Goal: Task Accomplishment & Management: Manage account settings

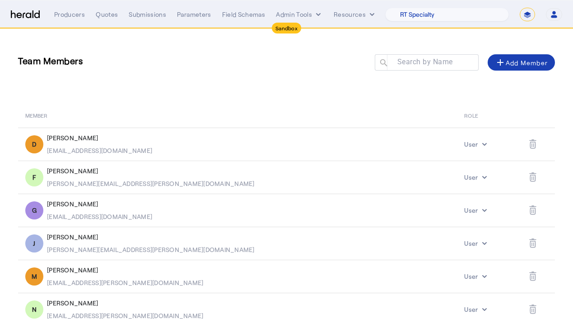
select select "pfm_34tr_RTSpecialty"
select select "*******"
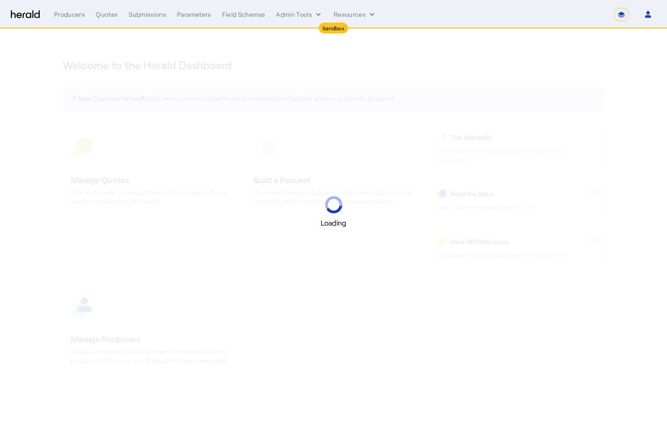
select select "*******"
select select "pfm_2v8p_herald_api"
click at [578, 20] on select "1Fort Acrisure Acturis Affinity Advisors Affinity Risk Agentero AmWins Anzen Ao…" at bounding box center [541, 15] width 124 height 14
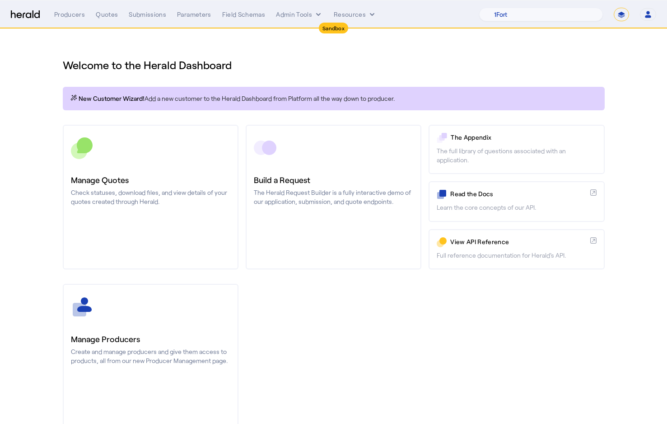
click at [620, 14] on select "**********" at bounding box center [621, 15] width 15 height 14
select select "**********"
click at [614, 8] on select "**********" at bounding box center [621, 15] width 15 height 14
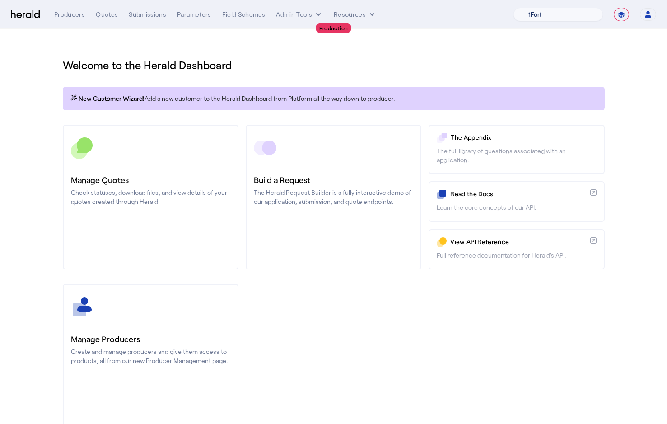
click at [545, 12] on select "1Fort Affinity Risk [PERSON_NAME] [PERSON_NAME] CRC Campus Coverage Citadel Fif…" at bounding box center [558, 15] width 89 height 14
select select "pfm_z9k1_growthmill"
click at [514, 8] on select "1Fort Affinity Risk [PERSON_NAME] [PERSON_NAME] CRC Campus Coverage Citadel Fif…" at bounding box center [558, 15] width 89 height 14
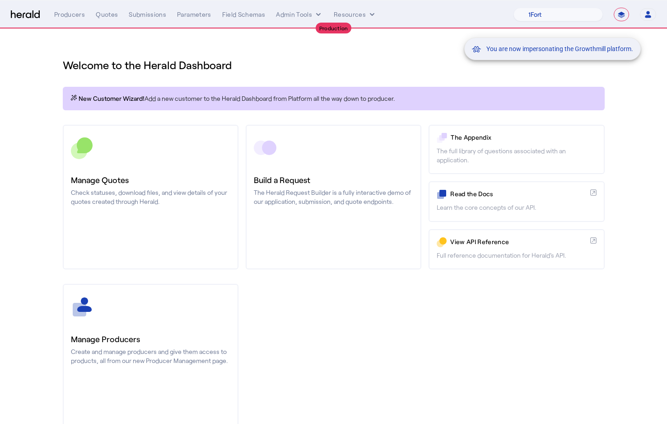
click at [156, 15] on div "You are now impersonating the Growthmill platform." at bounding box center [333, 212] width 667 height 424
click at [149, 14] on div "You are now impersonating the Growthmill platform." at bounding box center [333, 212] width 667 height 424
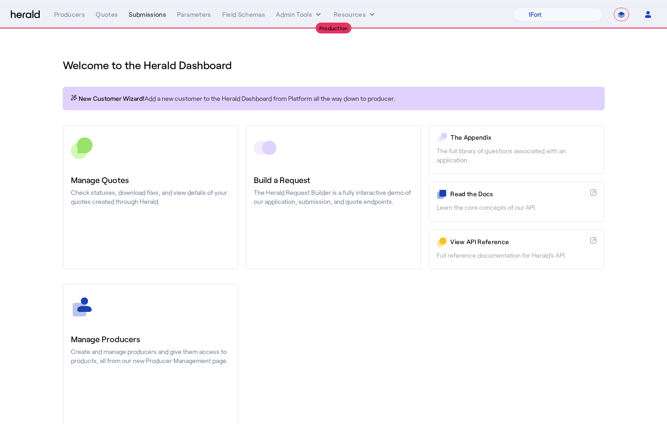
click at [140, 15] on div "Submissions" at bounding box center [148, 14] width 38 height 9
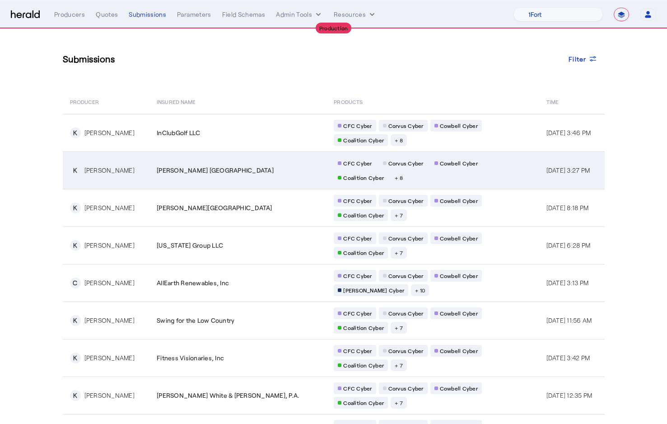
scroll to position [55, 0]
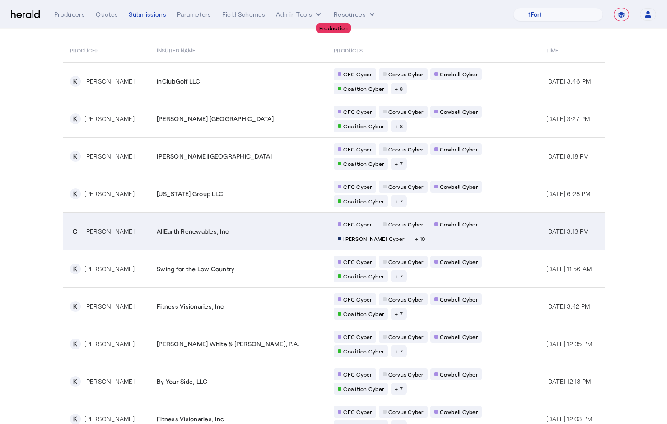
click at [379, 223] on div "CFC Cyber Corvus Cyber Cowbell Cyber [PERSON_NAME] Cyber + 10" at bounding box center [421, 231] width 174 height 26
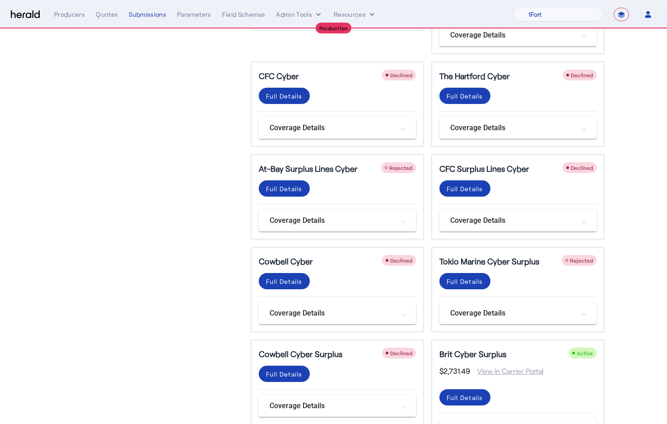
scroll to position [420, 0]
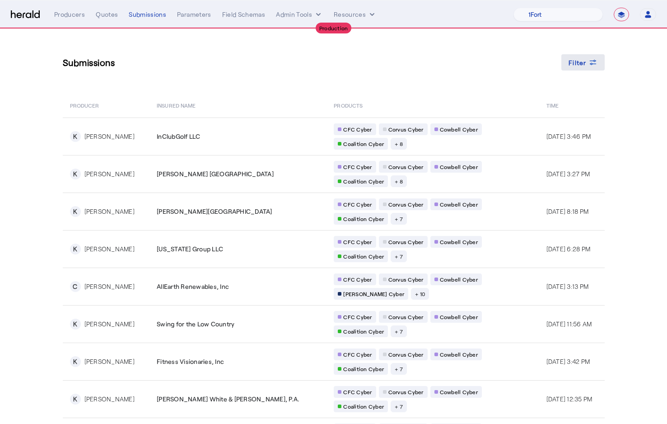
click at [578, 65] on span "Filter" at bounding box center [578, 62] width 18 height 9
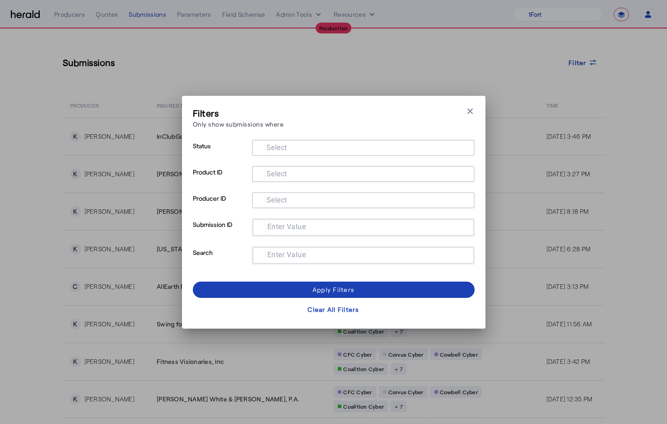
click at [285, 175] on mat-label "Select" at bounding box center [277, 173] width 21 height 9
click at [285, 175] on input "Select" at bounding box center [361, 173] width 205 height 11
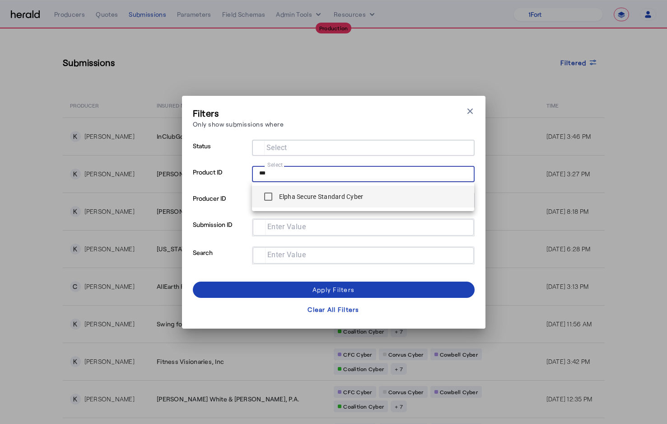
click at [292, 191] on div "Elpha Secure Standard Cyber" at bounding box center [311, 197] width 104 height 18
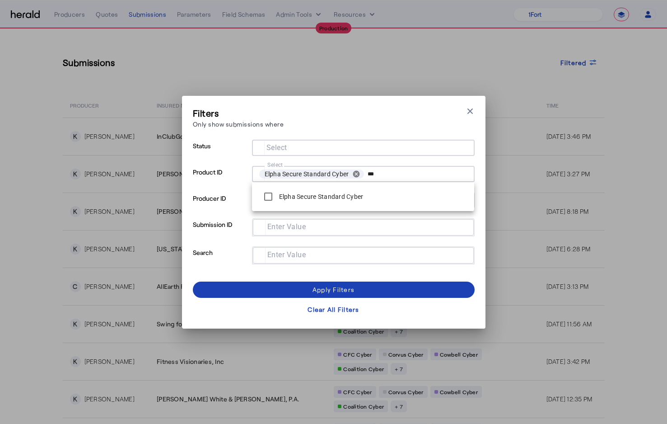
click at [384, 175] on input "***" at bounding box center [416, 174] width 96 height 13
type input "*****"
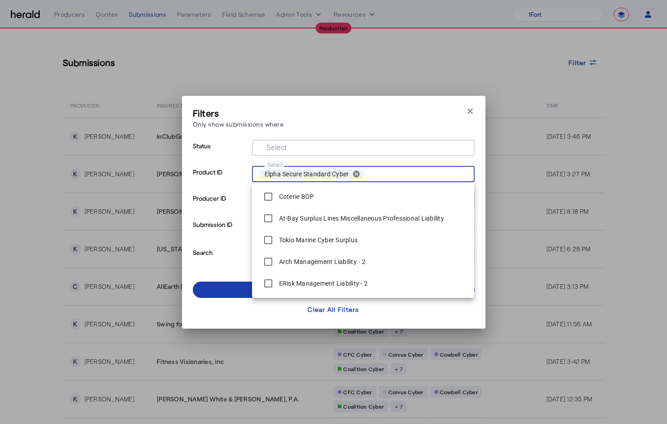
click at [233, 289] on span at bounding box center [334, 290] width 282 height 22
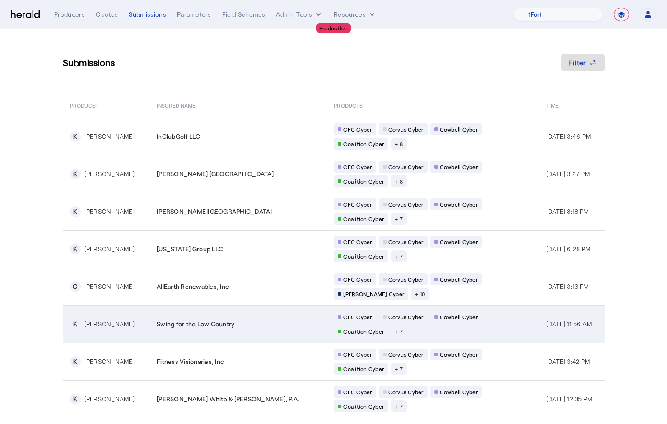
scroll to position [94, 0]
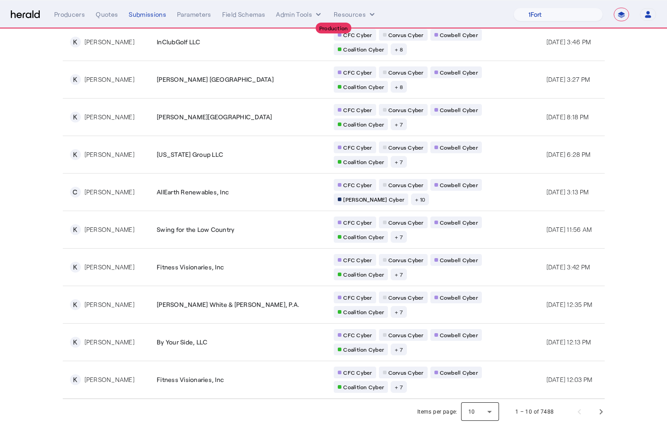
click at [487, 411] on div at bounding box center [480, 412] width 38 height 22
click at [484, 386] on span "50" at bounding box center [481, 387] width 23 height 11
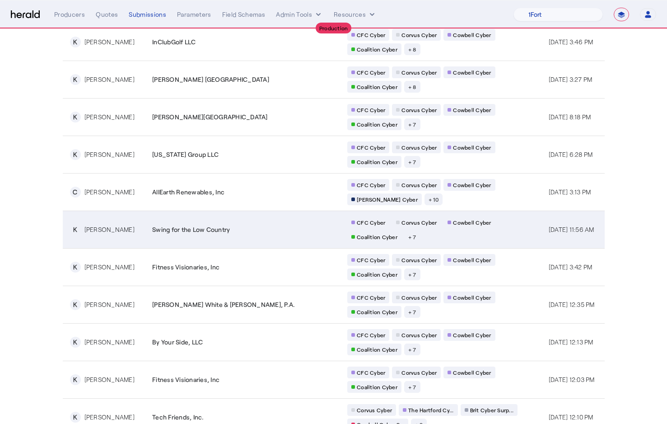
scroll to position [0, 0]
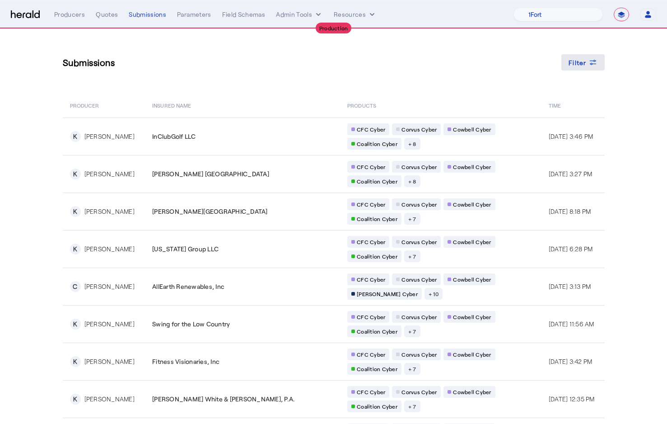
click at [587, 58] on div "Filter" at bounding box center [583, 62] width 29 height 9
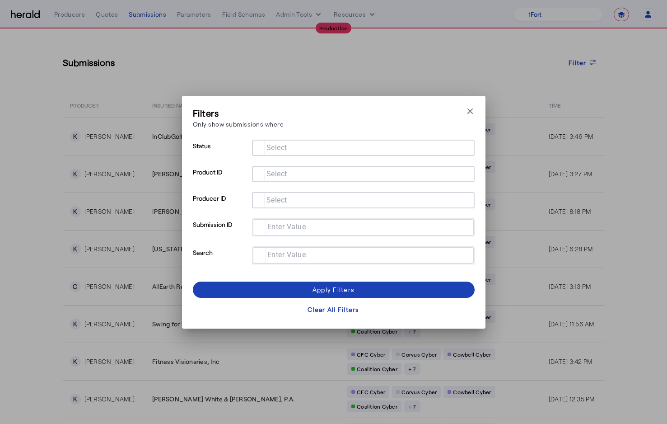
click at [288, 198] on input "Select" at bounding box center [361, 199] width 205 height 11
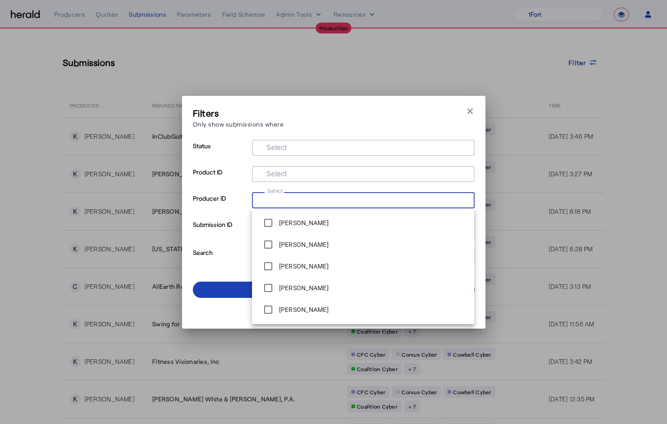
click at [280, 179] on div at bounding box center [363, 174] width 208 height 16
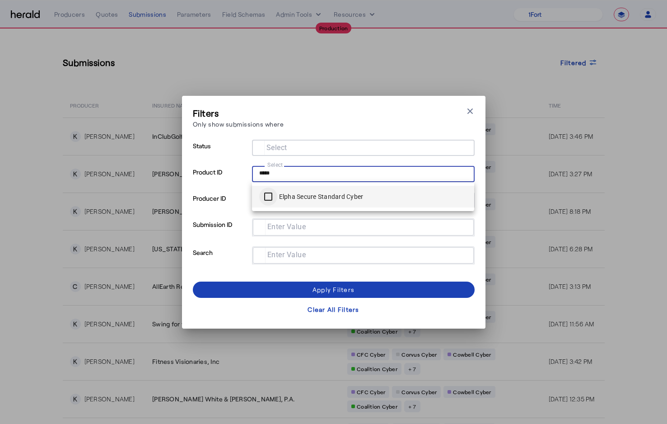
type input "*****"
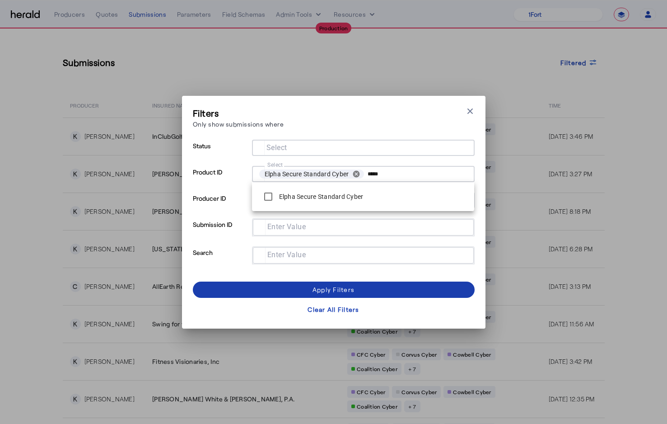
click at [287, 289] on span at bounding box center [334, 290] width 282 height 22
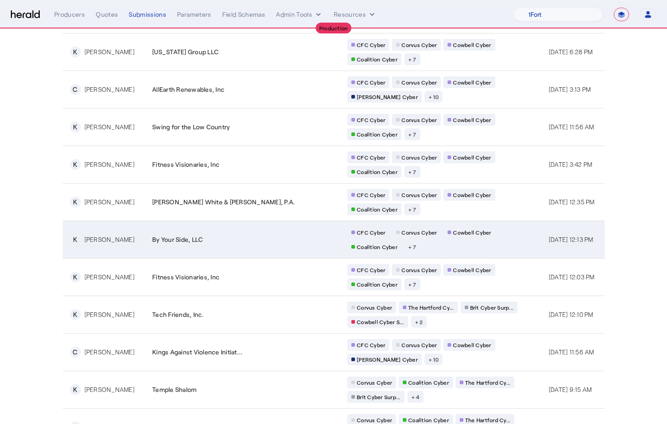
scroll to position [200, 0]
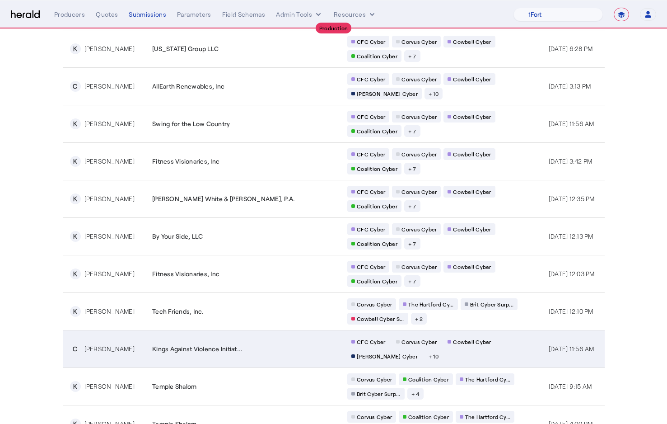
click at [262, 351] on div "Kings Against Violence Initiat..." at bounding box center [244, 348] width 184 height 9
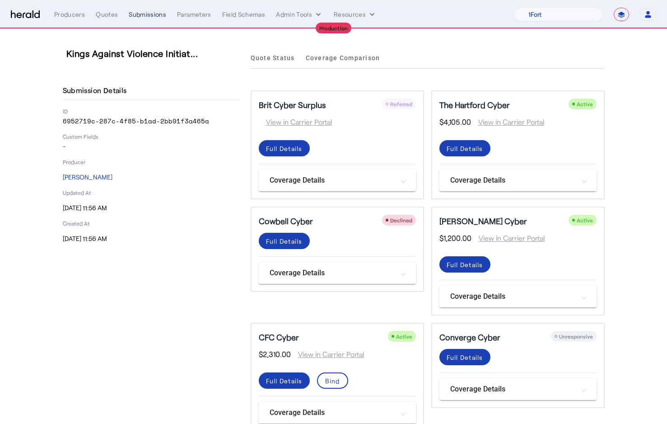
click at [144, 13] on div "Submissions" at bounding box center [148, 14] width 38 height 9
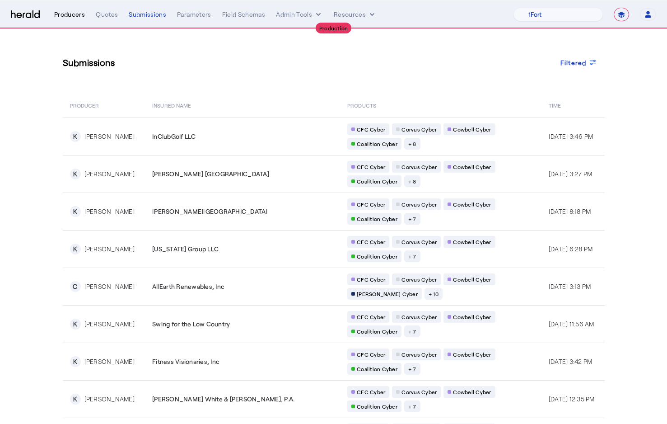
click at [72, 18] on div "Producers" at bounding box center [69, 14] width 31 height 9
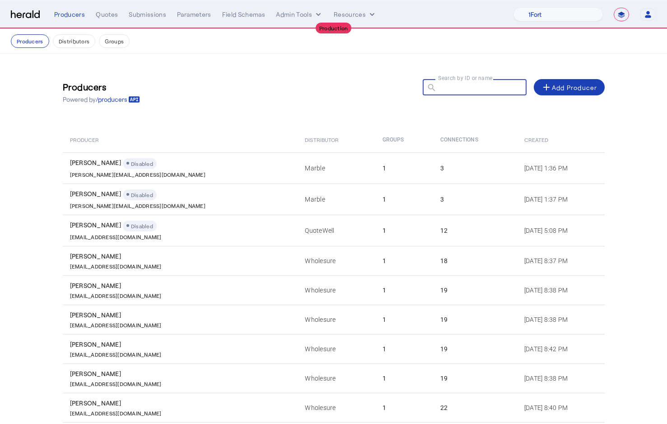
click at [461, 82] on input "Search by ID or name" at bounding box center [478, 86] width 81 height 11
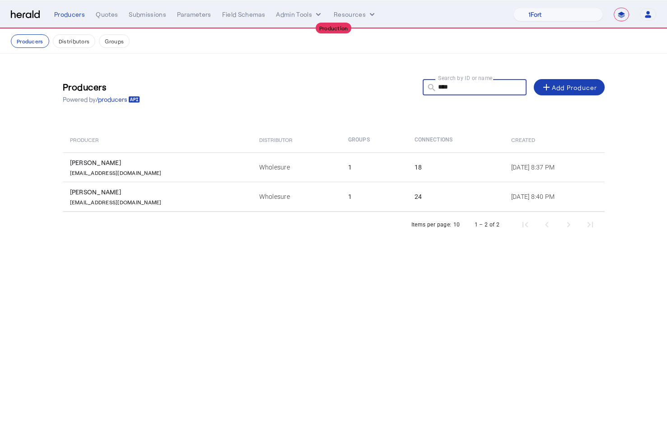
type input "*****"
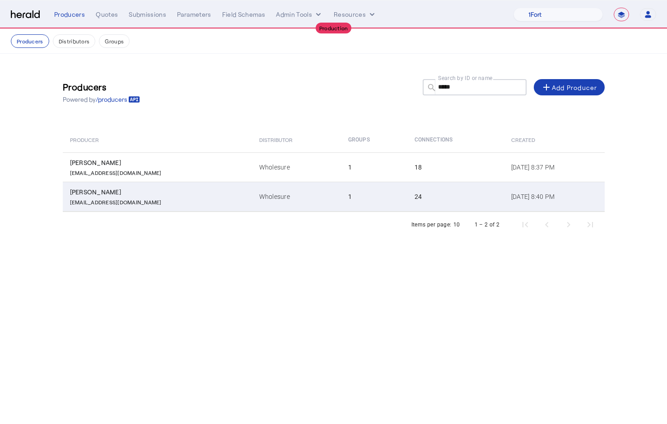
click at [252, 199] on td "Wholesure" at bounding box center [296, 197] width 89 height 30
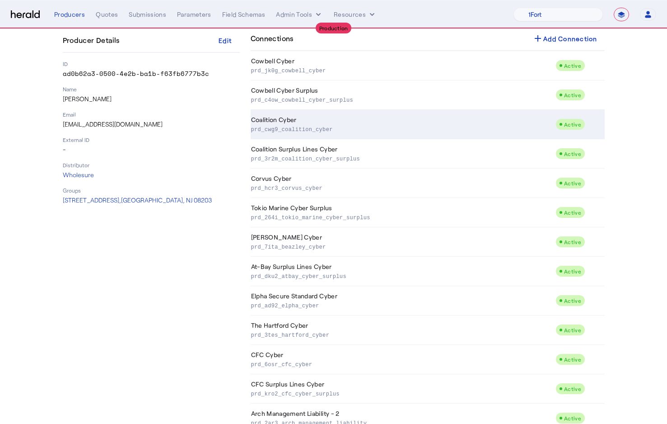
scroll to position [150, 0]
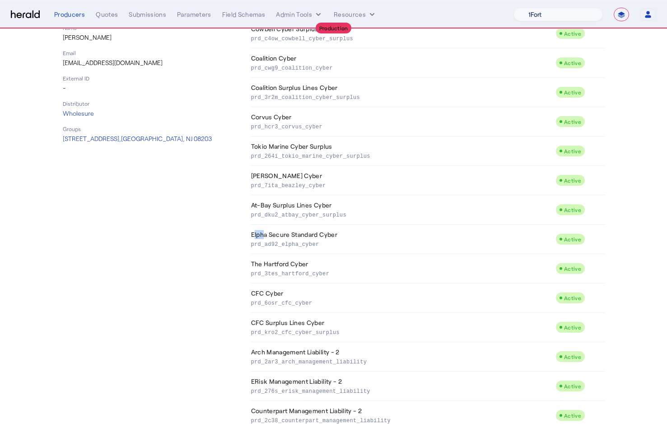
click at [553, 13] on select "1Fort Affinity Risk [PERSON_NAME] [PERSON_NAME] CRC Campus Coverage Citadel Fif…" at bounding box center [558, 15] width 89 height 14
click at [514, 8] on select "1Fort Affinity Risk [PERSON_NAME] [PERSON_NAME] CRC Campus Coverage Citadel Fif…" at bounding box center [558, 15] width 89 height 14
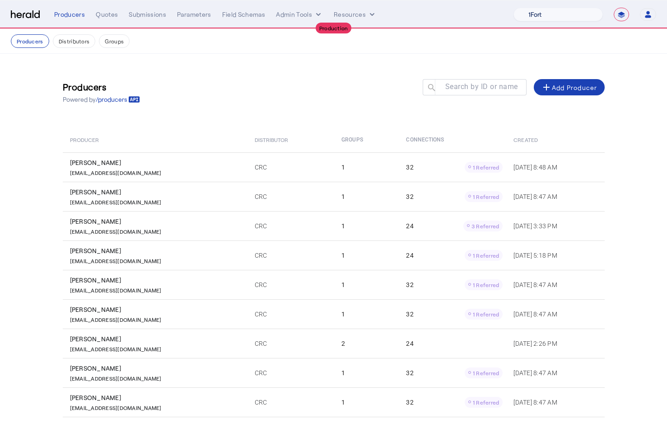
click at [551, 15] on select "1Fort Affinity Risk [PERSON_NAME] [PERSON_NAME] CRC Campus Coverage Citadel Fif…" at bounding box center [558, 15] width 89 height 14
click at [514, 8] on select "1Fort Affinity Risk [PERSON_NAME] [PERSON_NAME] CRC Campus Coverage Citadel Fif…" at bounding box center [558, 15] width 89 height 14
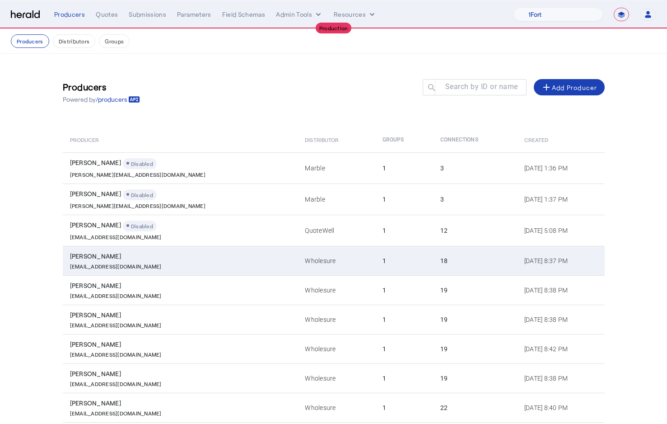
click at [200, 252] on div "[PERSON_NAME]" at bounding box center [182, 256] width 225 height 9
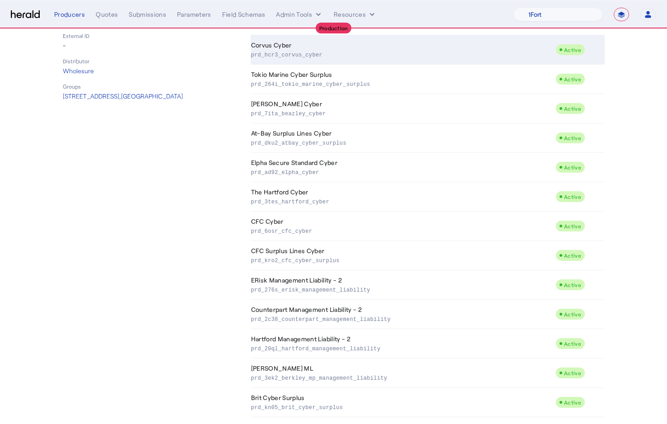
scroll to position [206, 0]
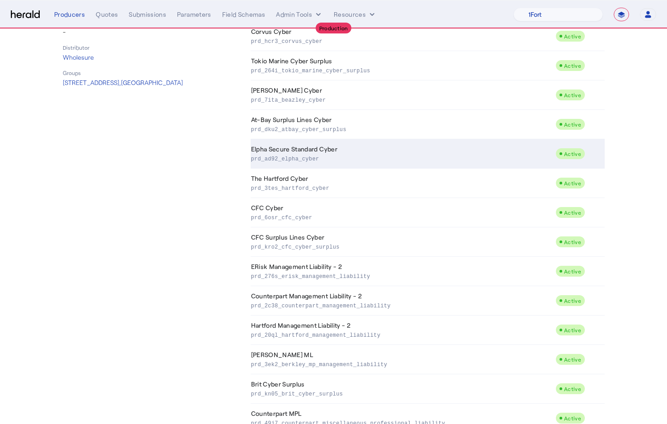
click at [318, 145] on td "Elpha Secure Standard Cyber prd_ad92_elpha_cyber" at bounding box center [403, 153] width 305 height 29
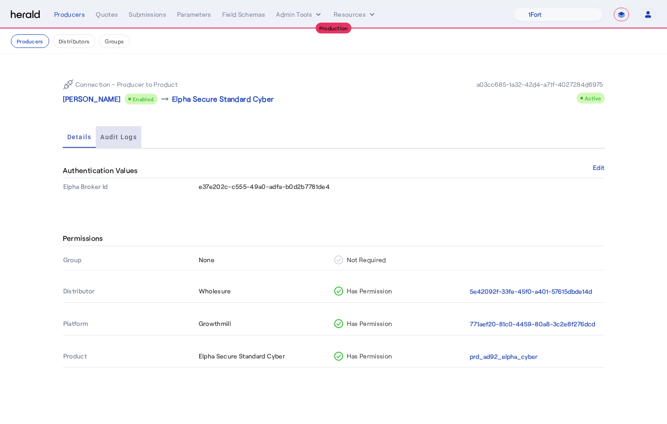
click at [121, 143] on span "Audit Logs" at bounding box center [118, 137] width 37 height 22
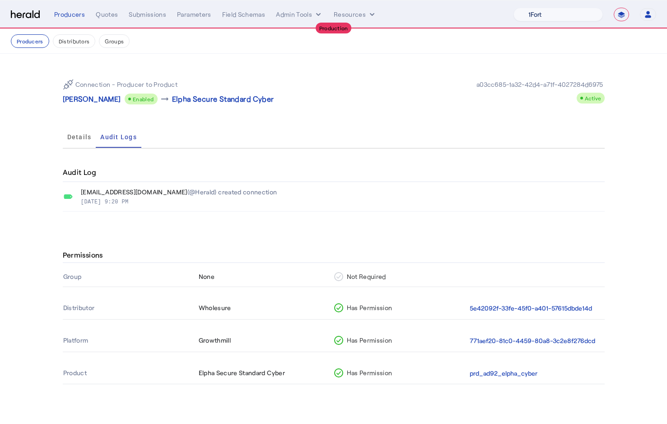
click at [537, 14] on select "1Fort Affinity Risk [PERSON_NAME] [PERSON_NAME] CRC Campus Coverage Citadel Fif…" at bounding box center [558, 15] width 89 height 14
select select "pfm_h3db_crc"
click at [514, 8] on select "1Fort Affinity Risk [PERSON_NAME] [PERSON_NAME] CRC Campus Coverage Citadel Fif…" at bounding box center [558, 15] width 89 height 14
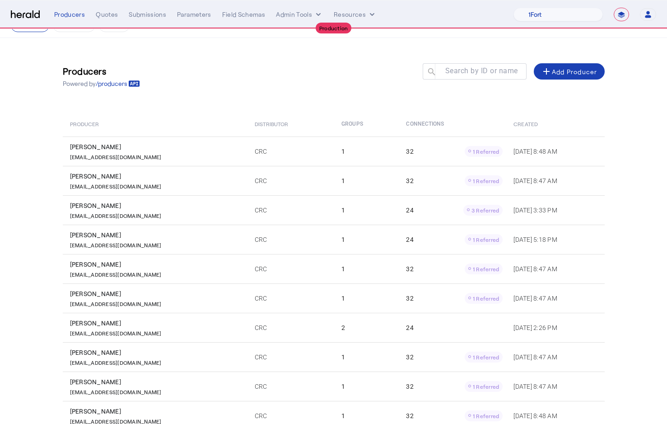
scroll to position [17, 0]
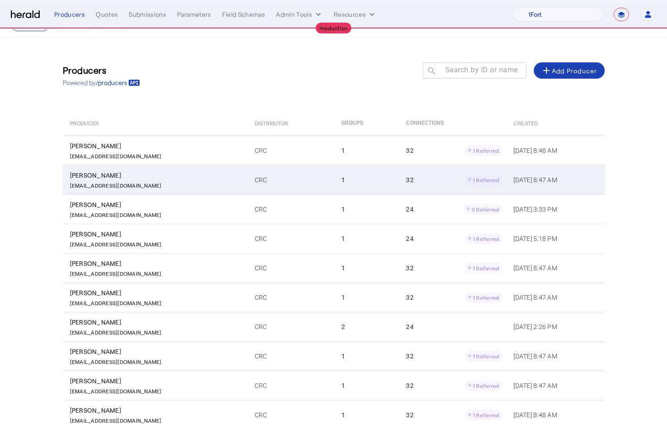
click at [361, 185] on td "1" at bounding box center [366, 179] width 65 height 29
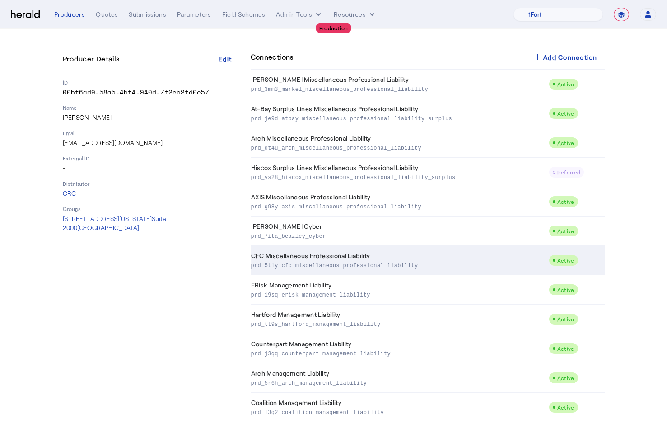
scroll to position [674, 0]
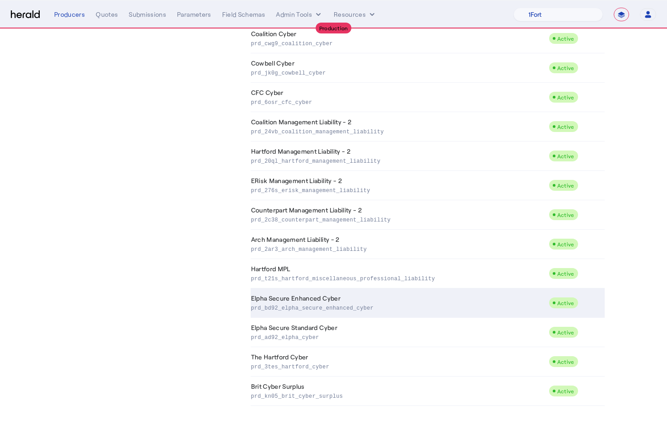
click at [357, 310] on p "prd_bd92_elpha_secure_enhanced_cyber" at bounding box center [398, 307] width 294 height 9
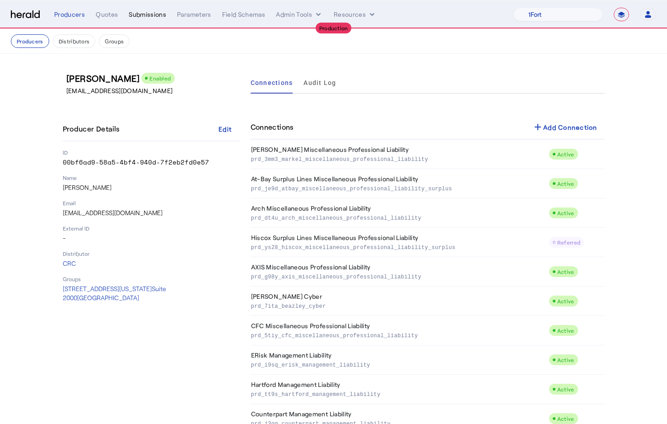
click at [153, 19] on div "Submissions" at bounding box center [148, 14] width 38 height 9
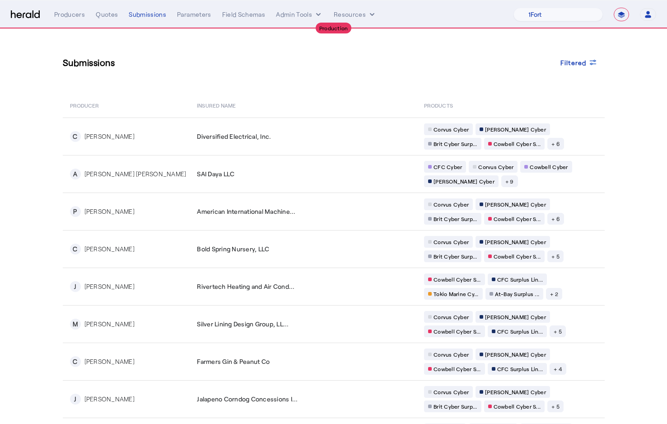
click at [584, 69] on span at bounding box center [580, 63] width 52 height 22
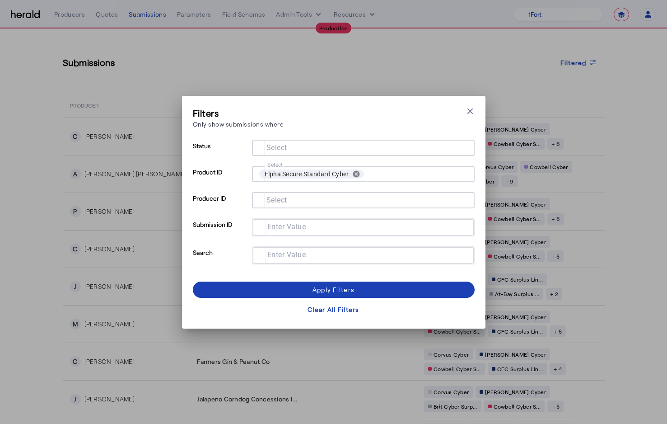
click at [383, 174] on input "Select" at bounding box center [416, 174] width 96 height 13
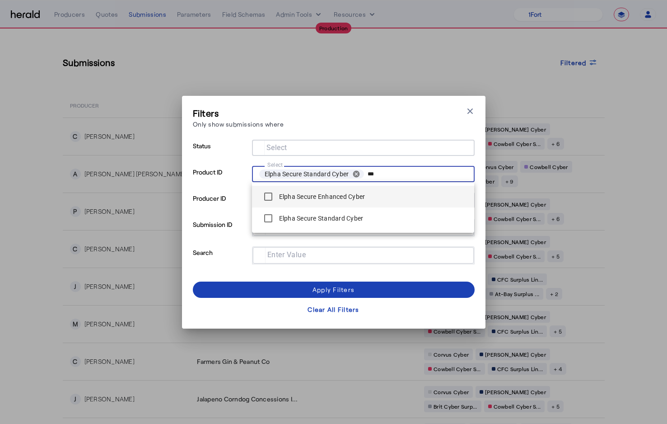
type input "***"
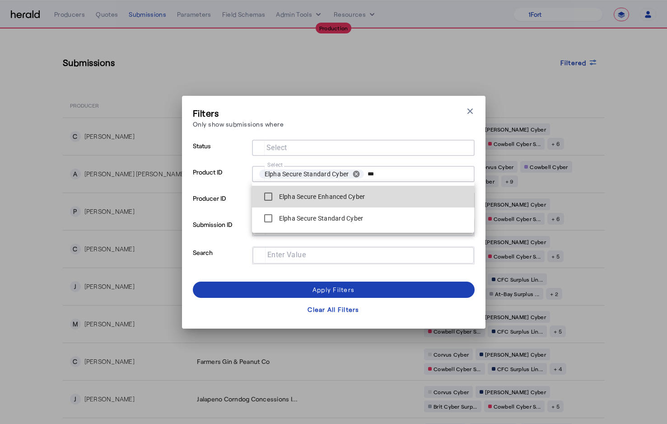
click at [298, 204] on div "Elpha Secure Enhanced Cyber" at bounding box center [312, 197] width 106 height 18
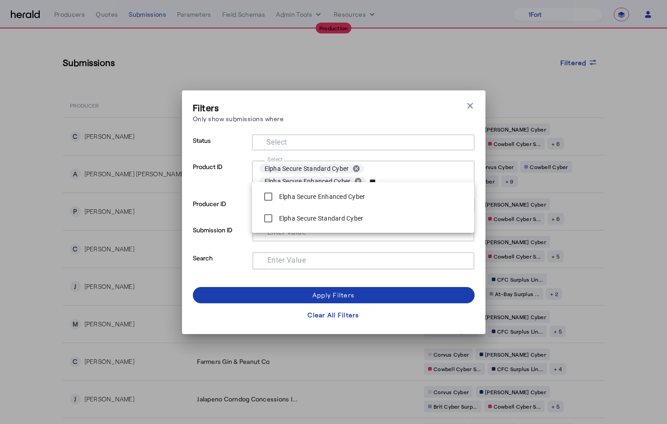
click at [300, 296] on span at bounding box center [334, 295] width 282 height 22
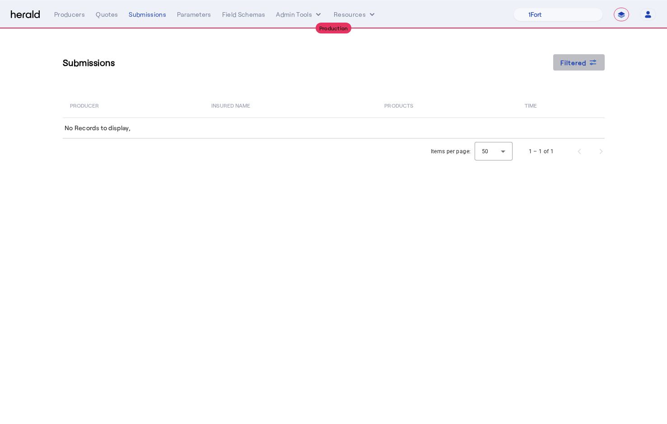
click at [587, 61] on div "Filtered" at bounding box center [579, 62] width 37 height 9
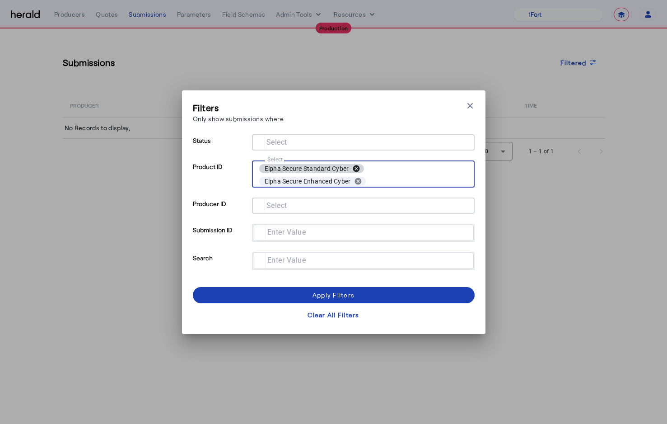
click at [356, 169] on button "cancel" at bounding box center [356, 168] width 15 height 8
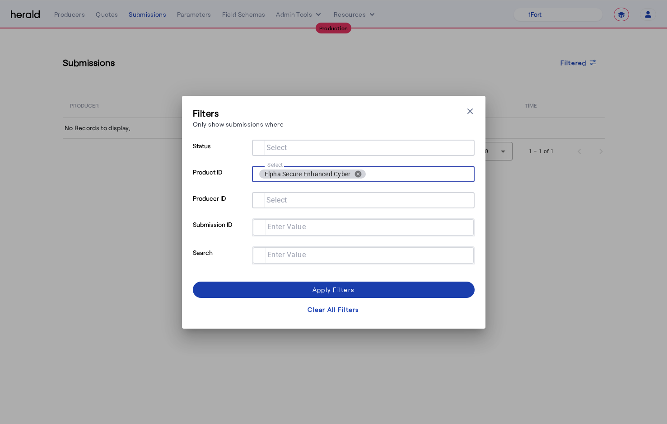
click at [310, 291] on span at bounding box center [334, 290] width 282 height 22
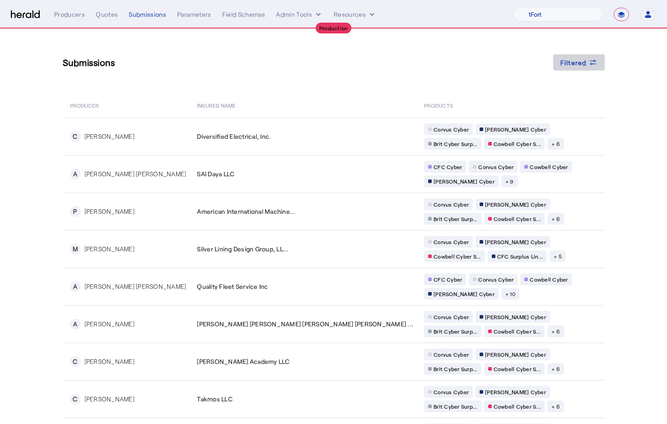
click at [565, 70] on span at bounding box center [580, 63] width 52 height 22
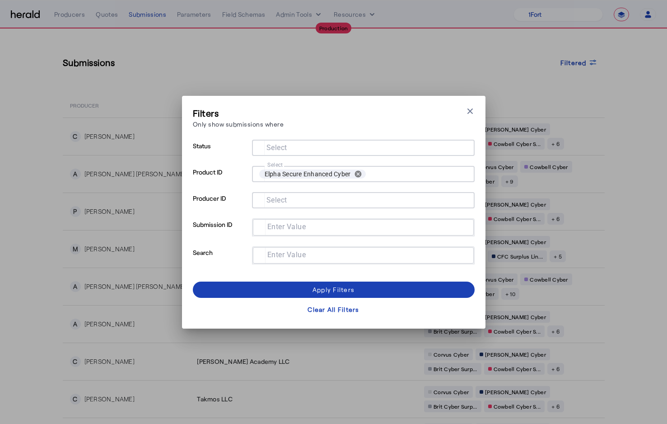
click at [383, 174] on input "Select" at bounding box center [417, 174] width 94 height 13
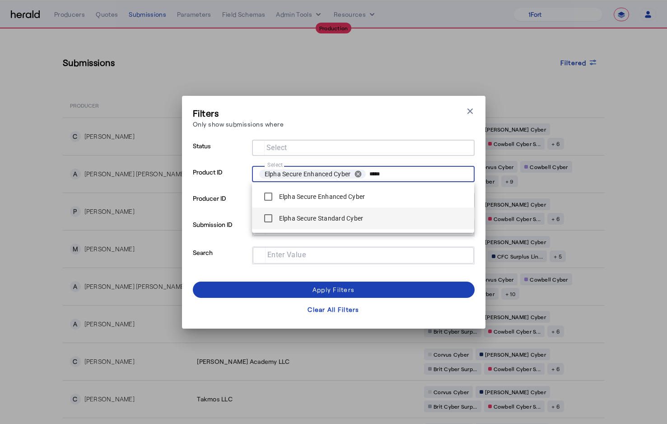
type input "*****"
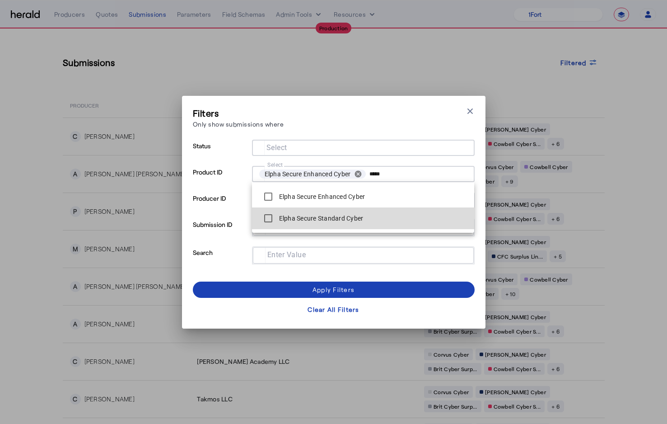
click at [338, 217] on label "Elpha Secure Standard Cyber" at bounding box center [320, 218] width 86 height 9
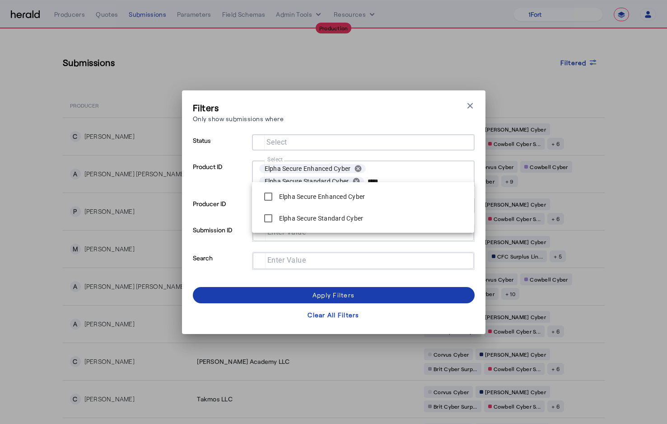
click at [337, 292] on div "Apply Filters" at bounding box center [334, 294] width 42 height 9
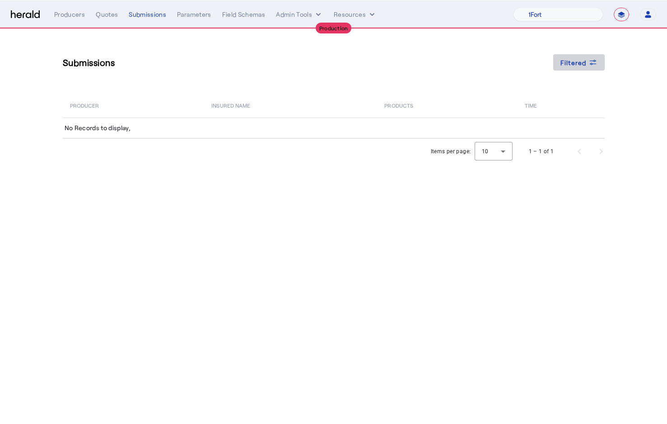
click at [578, 68] on span at bounding box center [580, 63] width 52 height 22
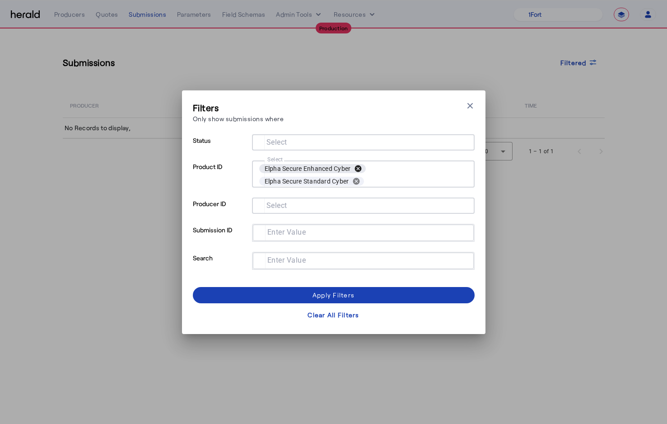
click at [358, 168] on button "cancel" at bounding box center [358, 168] width 15 height 8
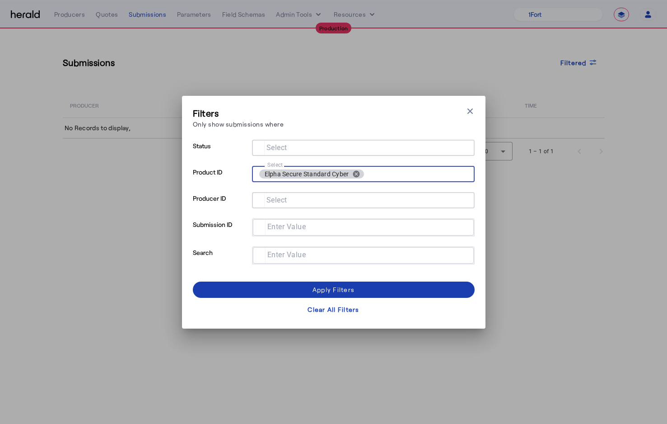
click at [305, 289] on span at bounding box center [334, 290] width 282 height 22
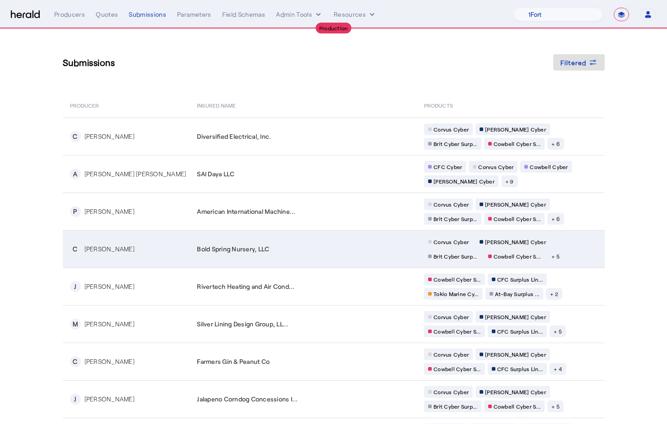
scroll to position [94, 0]
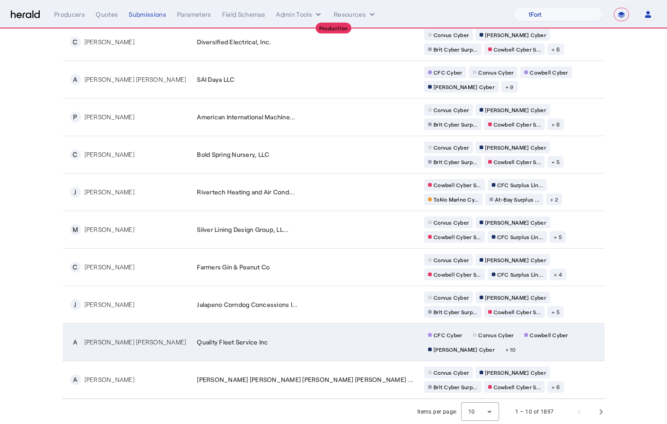
click at [424, 351] on div "CFC Cyber Corvus Cyber Cowbell Cyber [PERSON_NAME] Cyber + 10" at bounding box center [511, 342] width 174 height 26
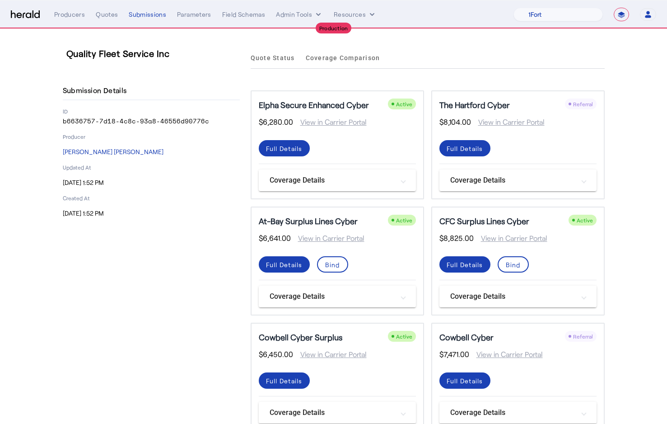
click at [516, 60] on div "Quote Status Coverage Comparison" at bounding box center [428, 58] width 354 height 22
click at [120, 122] on p "b6636757-7d18-4c8c-93a8-46556d90776c" at bounding box center [151, 121] width 177 height 9
click at [206, 86] on div "Submission Details" at bounding box center [151, 90] width 177 height 19
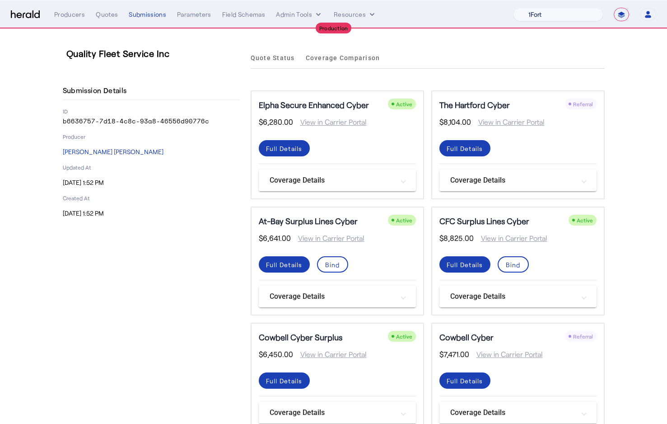
click at [576, 14] on select "1Fort Affinity Risk [PERSON_NAME] [PERSON_NAME] CRC Campus Coverage Citadel Fif…" at bounding box center [558, 15] width 89 height 14
select select "pfm_z9k1_growthmill"
click at [514, 8] on select "1Fort Affinity Risk [PERSON_NAME] [PERSON_NAME] CRC Campus Coverage Citadel Fif…" at bounding box center [558, 15] width 89 height 14
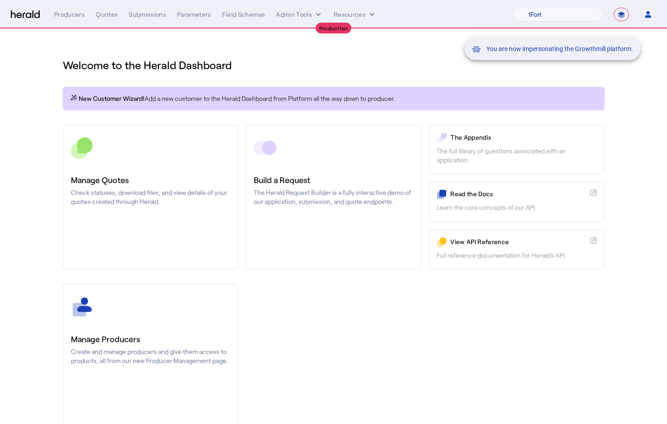
click at [407, 119] on div "You are now impersonating the Growthmill platform." at bounding box center [333, 212] width 667 height 424
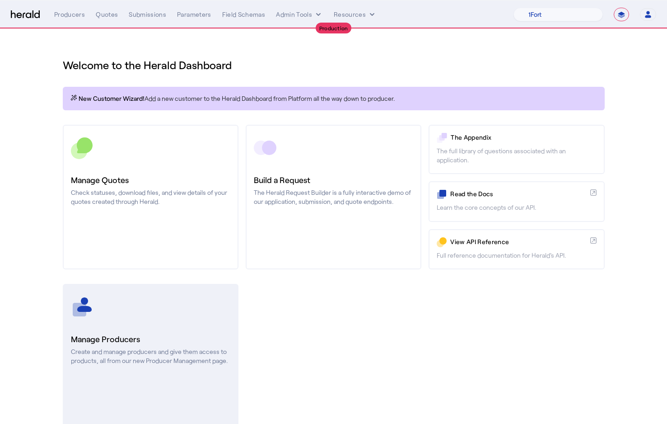
click at [150, 325] on link "Manage Producers Create and manage producers and give them access to products, …" at bounding box center [151, 356] width 176 height 145
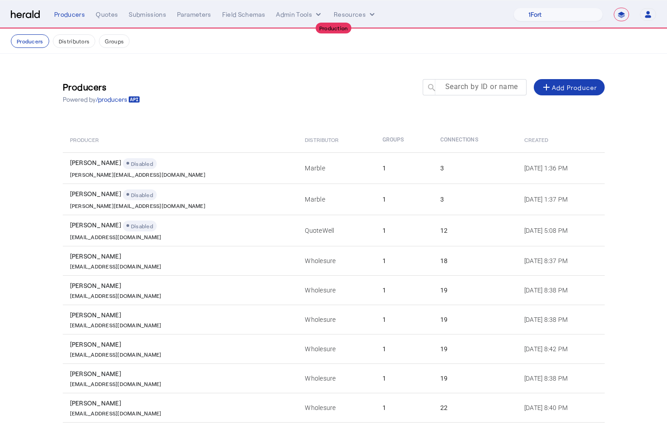
click at [505, 91] on input "Search by ID or name" at bounding box center [478, 86] width 81 height 11
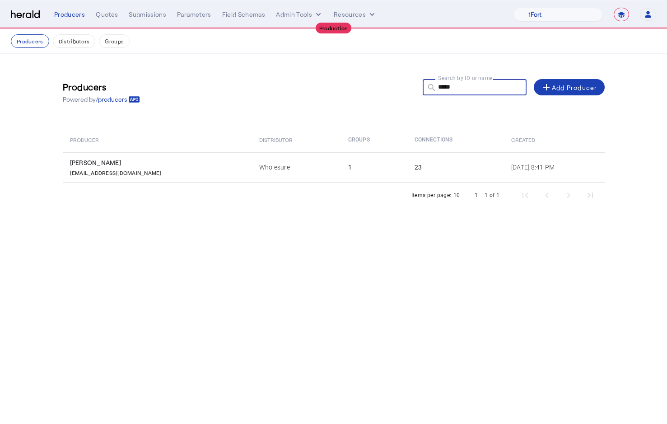
type input "*****"
click at [182, 103] on div "Producers Powered by /producers Search by ID or name search ***** add Add Produ…" at bounding box center [334, 92] width 542 height 41
click at [39, 36] on button "Producers" at bounding box center [30, 41] width 38 height 14
click at [55, 39] on button "Distributors" at bounding box center [74, 41] width 43 height 14
